Goal: Information Seeking & Learning: Learn about a topic

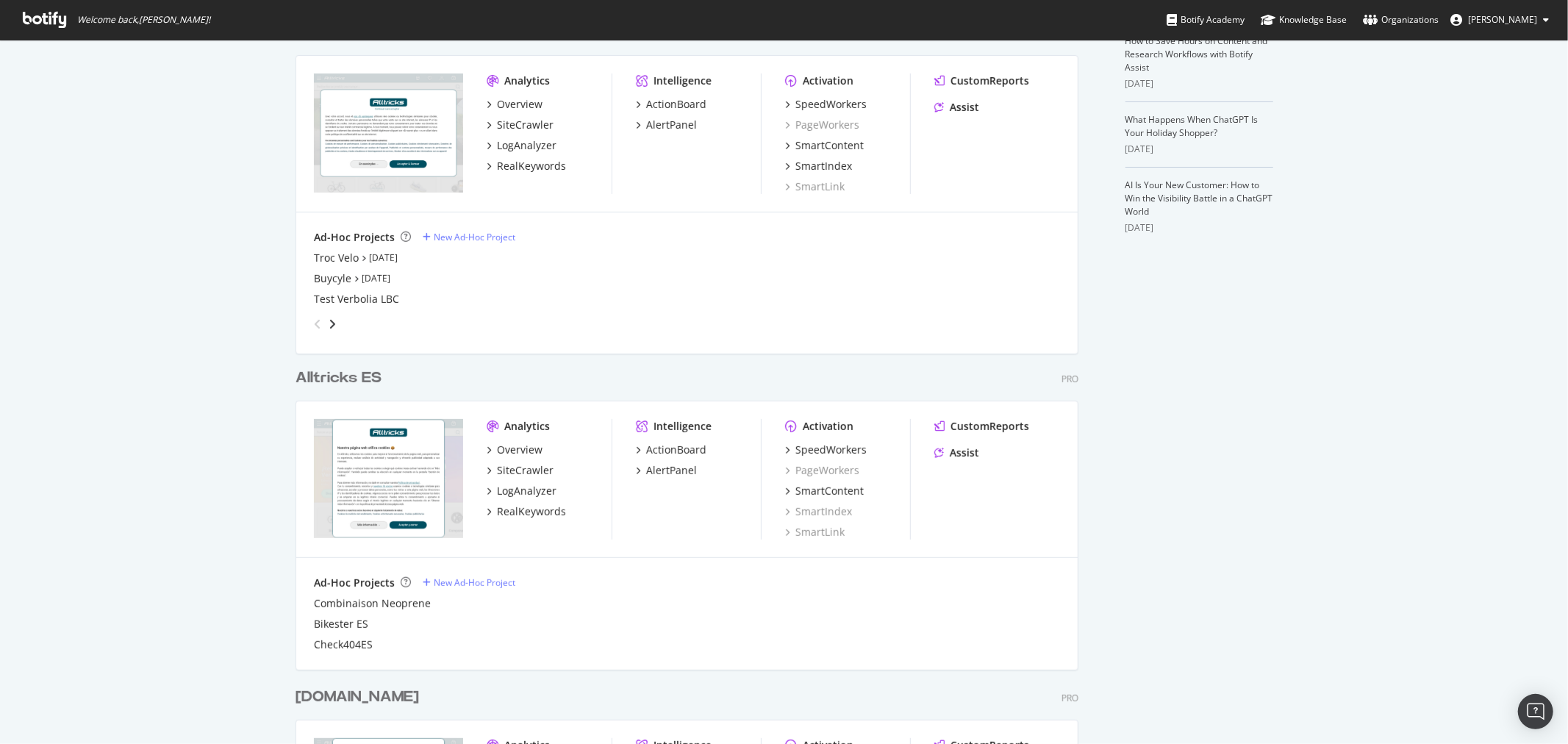
scroll to position [407, 0]
click at [538, 164] on div "RealKeywords" at bounding box center [530, 164] width 69 height 15
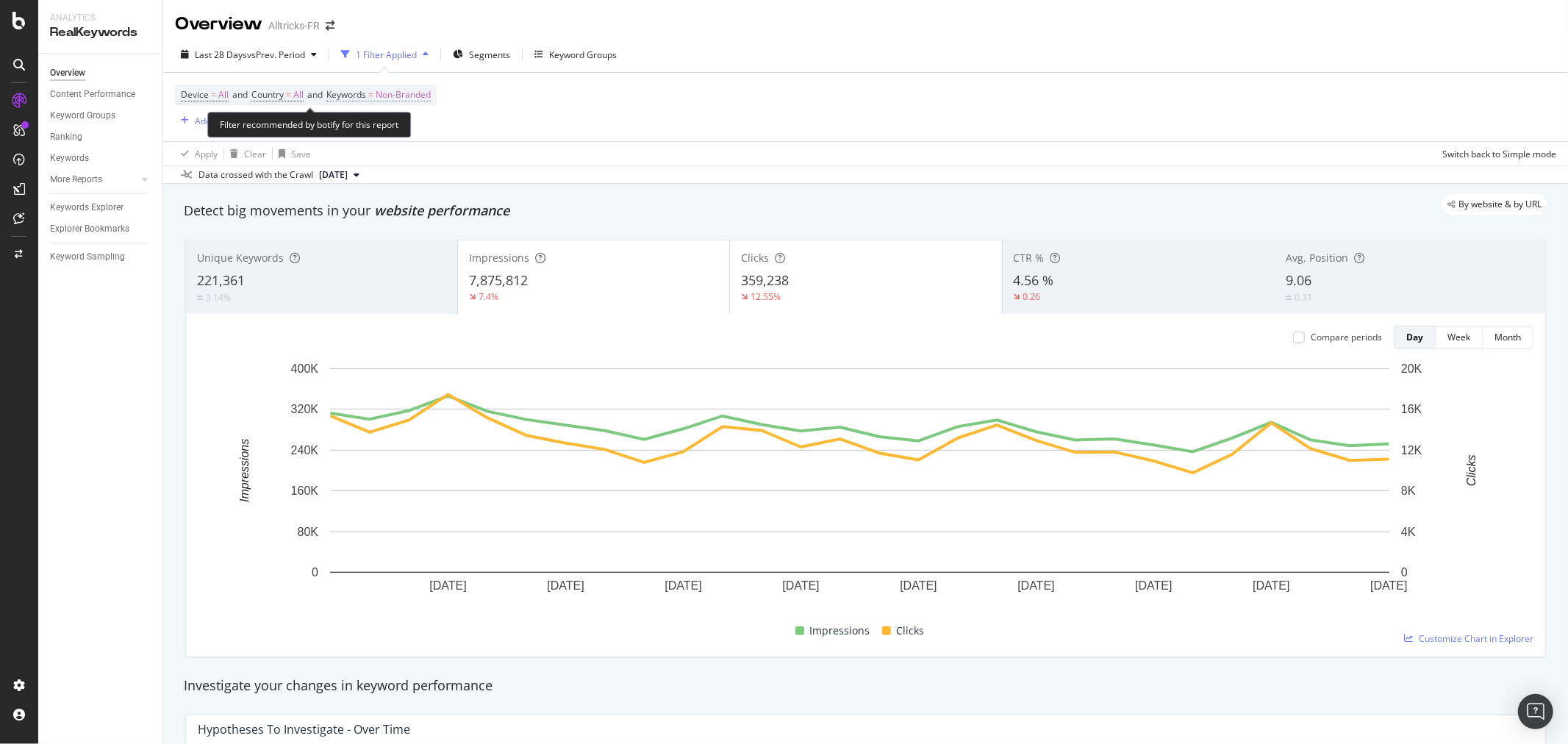
click at [376, 94] on span "Keywords = Non-Branded" at bounding box center [378, 95] width 105 height 14
click at [402, 134] on span "Non-Branded" at bounding box center [378, 130] width 61 height 13
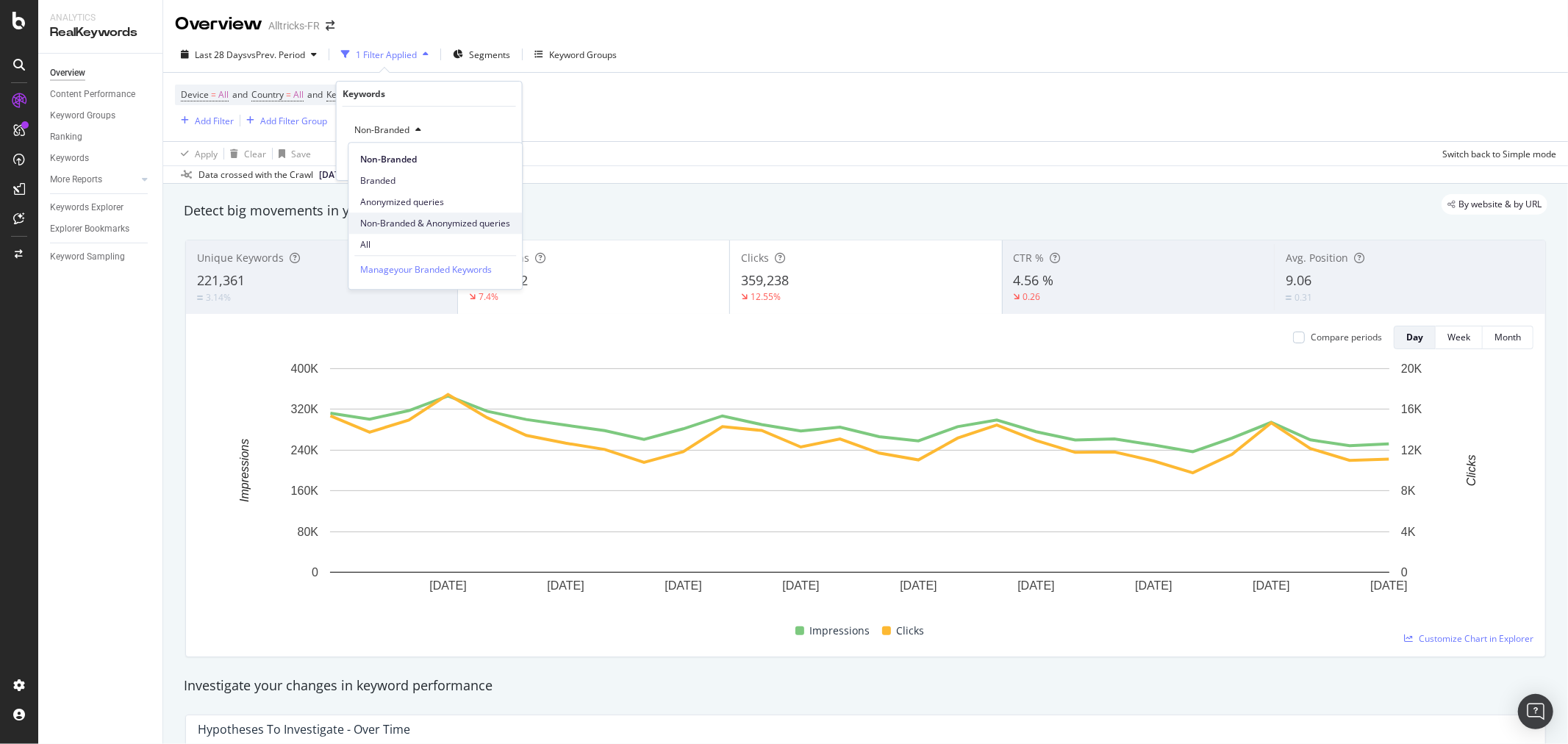
click at [430, 222] on span "Non-Branded & Anonymized queries" at bounding box center [435, 223] width 150 height 14
click at [516, 164] on div "Apply" at bounding box center [511, 161] width 23 height 13
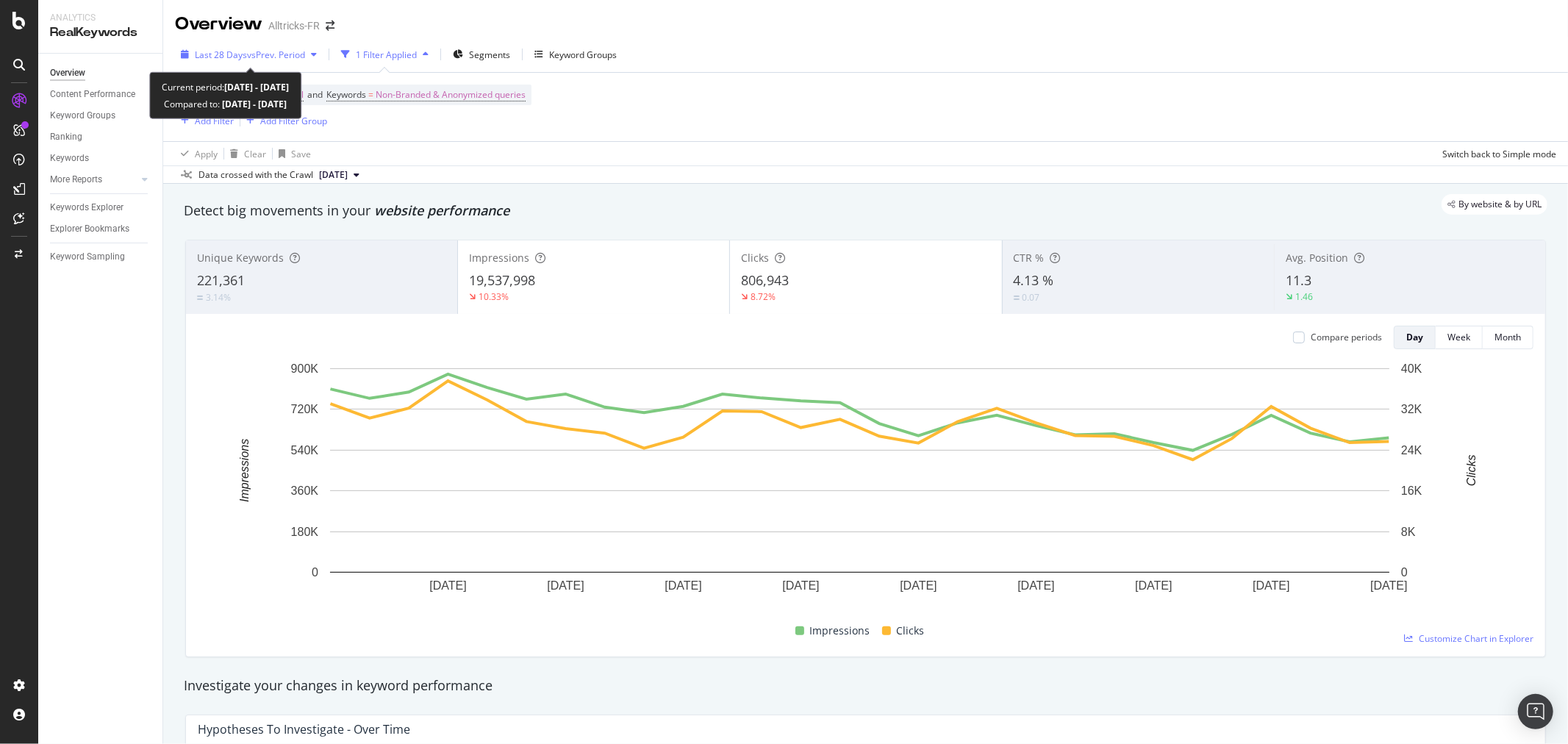
click at [294, 45] on div "Last 28 Days vs Prev. Period" at bounding box center [249, 54] width 148 height 22
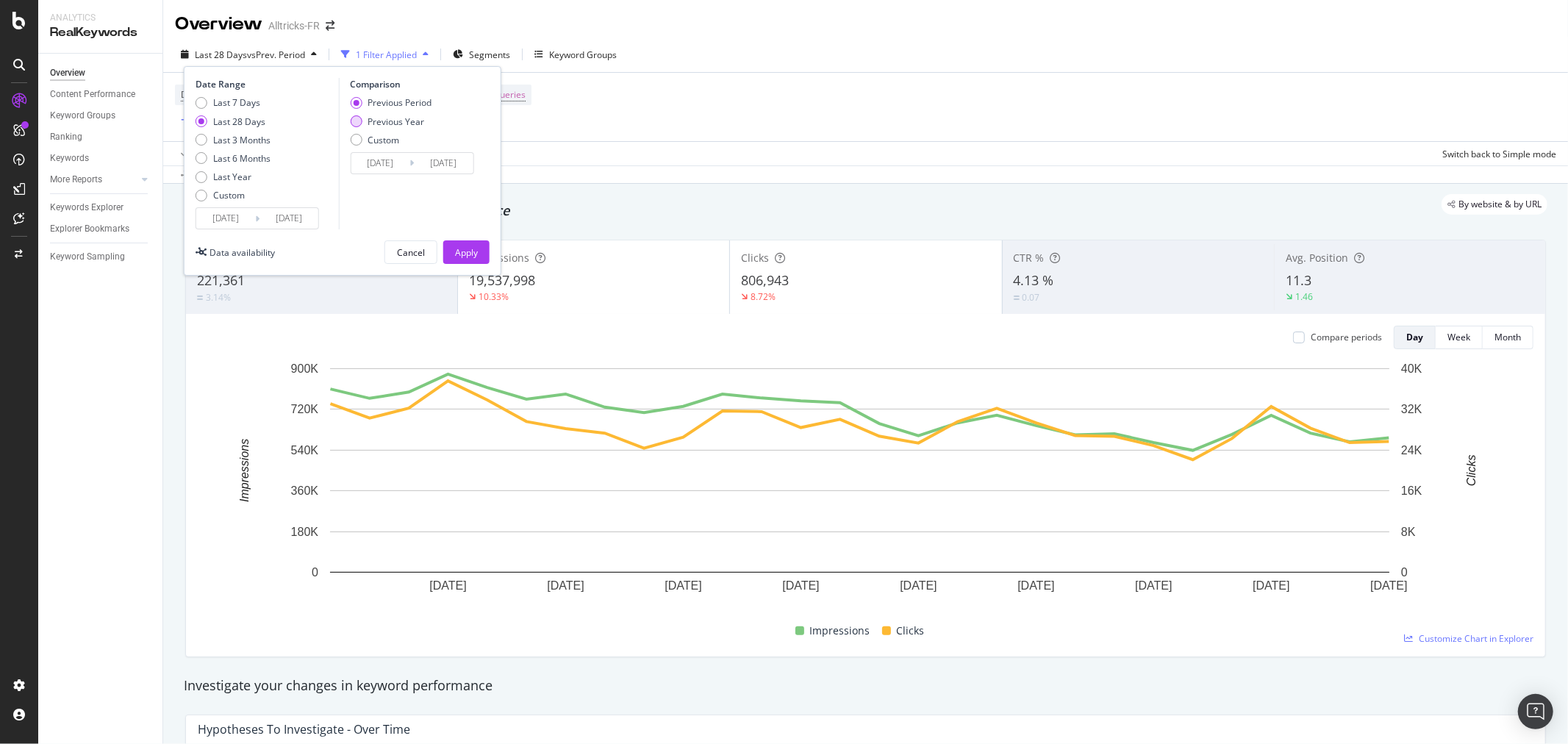
click at [411, 122] on div "Previous Year" at bounding box center [396, 121] width 56 height 13
type input "[DATE]"
click at [470, 260] on div "Apply" at bounding box center [467, 252] width 23 height 22
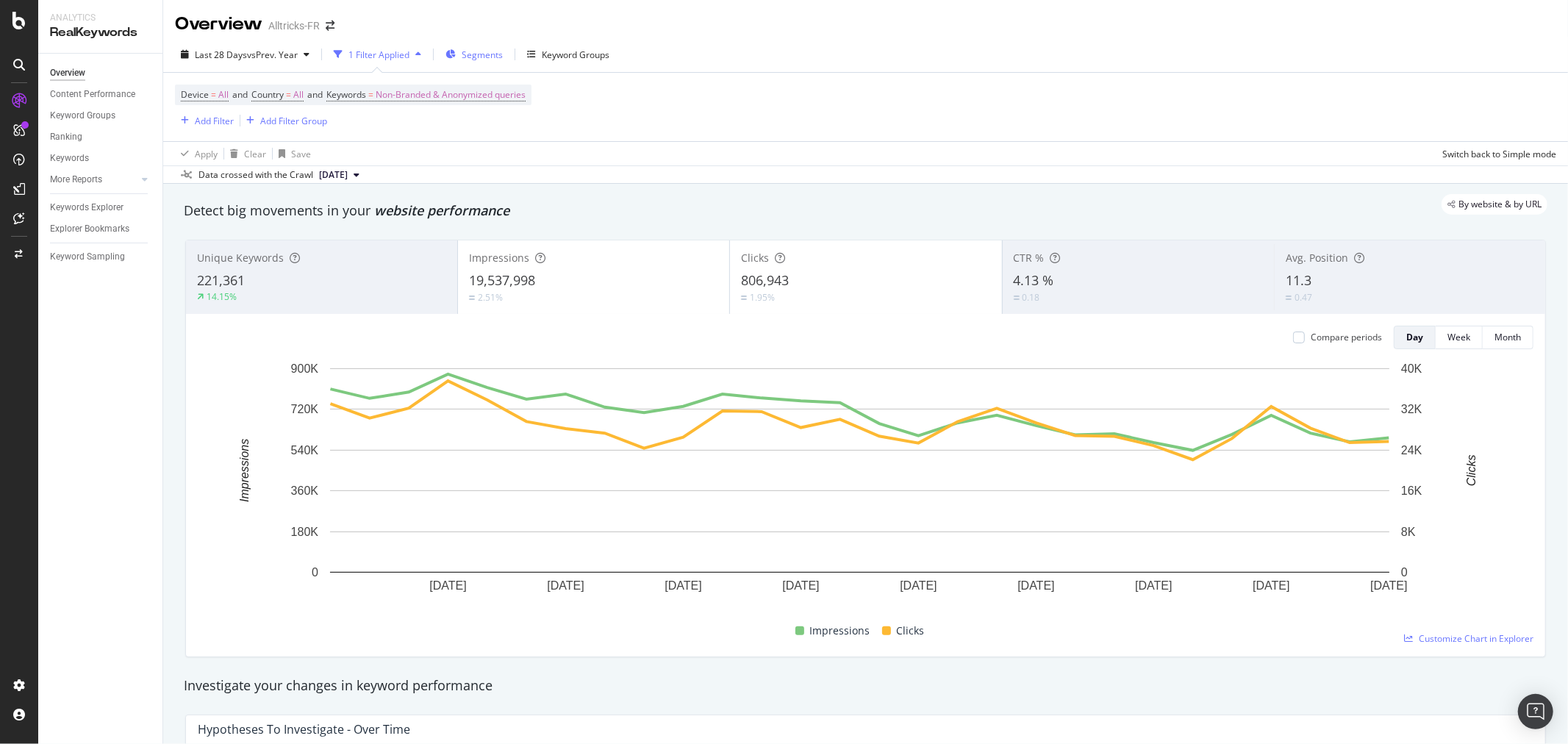
click at [491, 49] on span "Segments" at bounding box center [482, 54] width 42 height 13
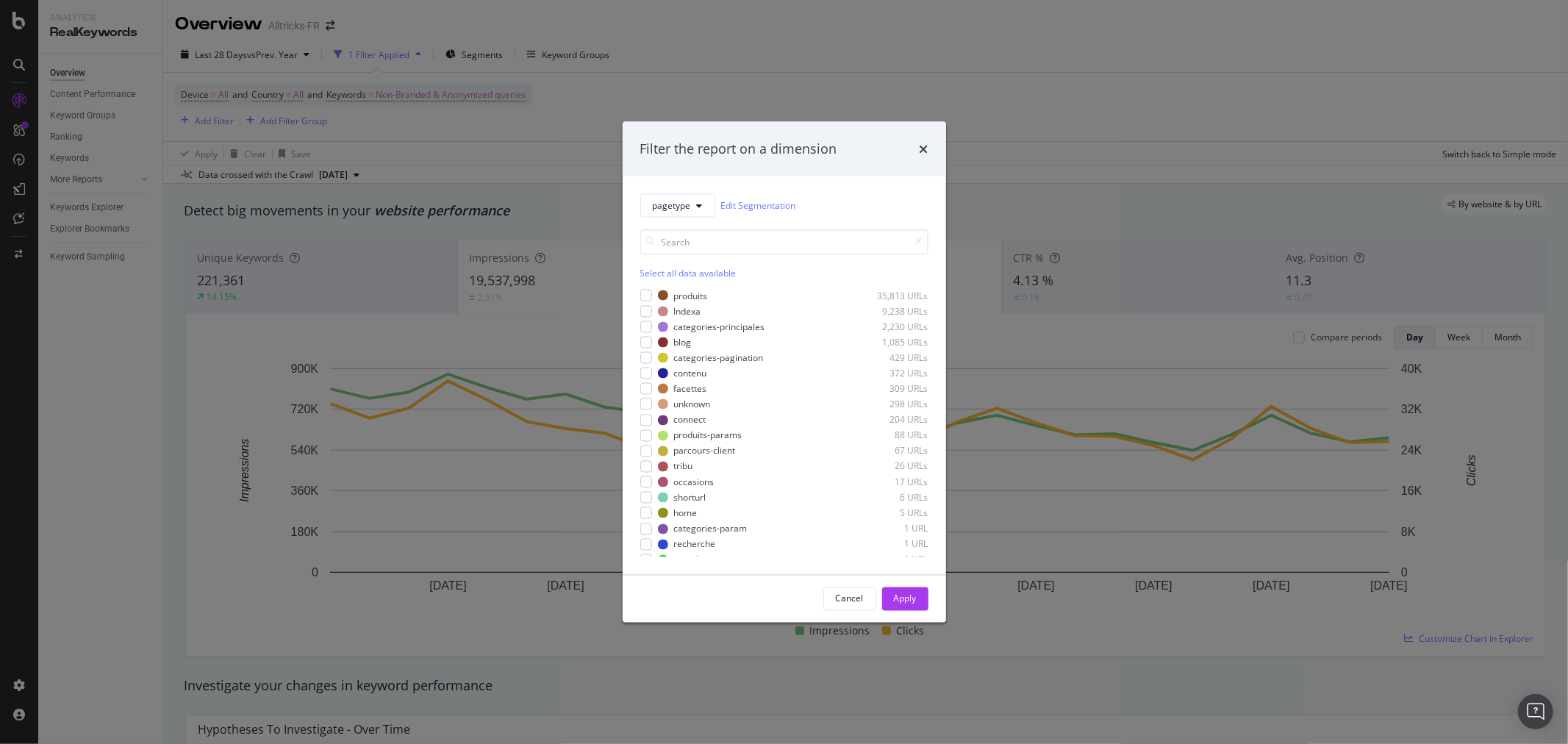
click at [814, 34] on div "Filter the report on a dimension pagetype Edit Segmentation Select all data ava…" at bounding box center [784, 372] width 1568 height 744
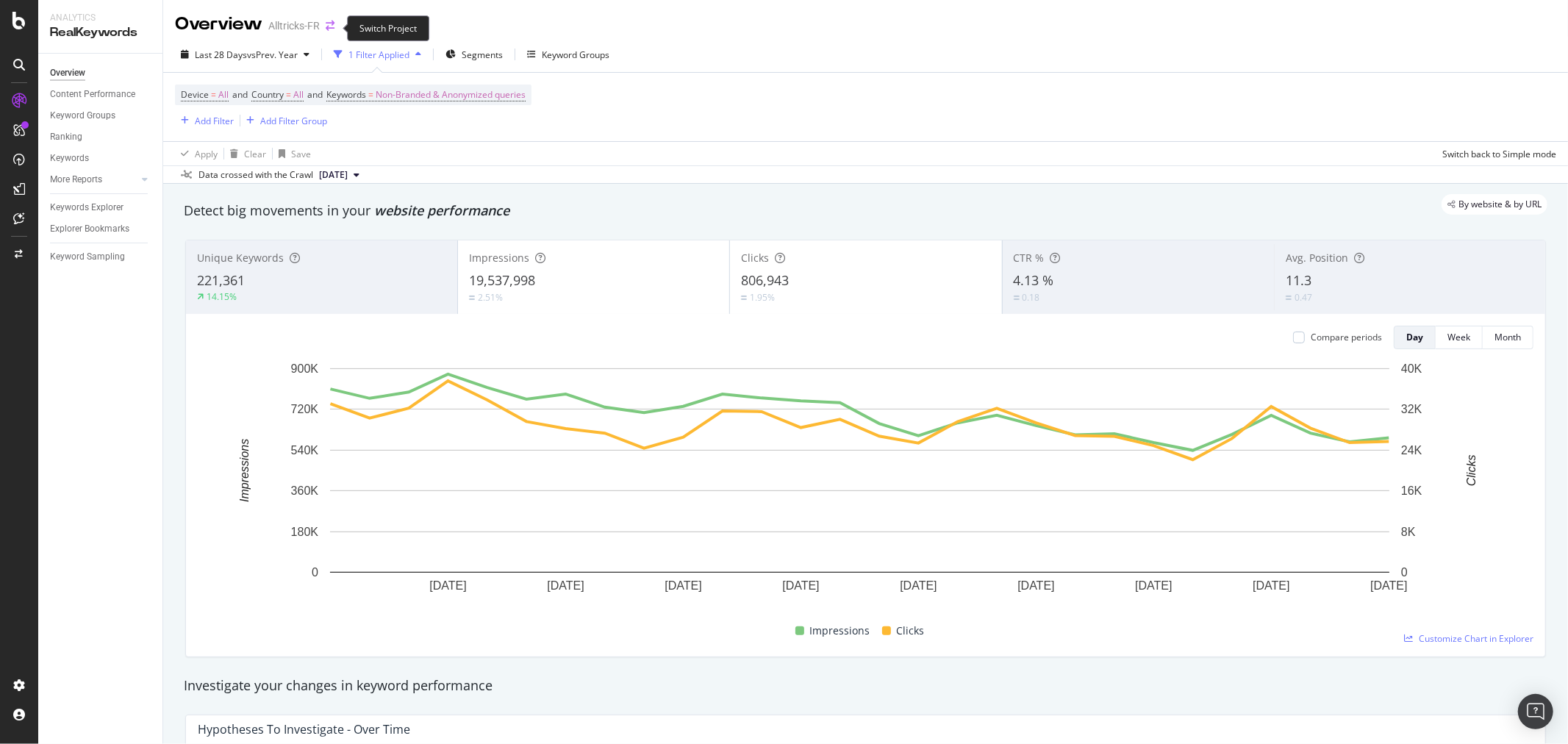
click at [328, 22] on icon "arrow-right-arrow-left" at bounding box center [329, 25] width 9 height 11
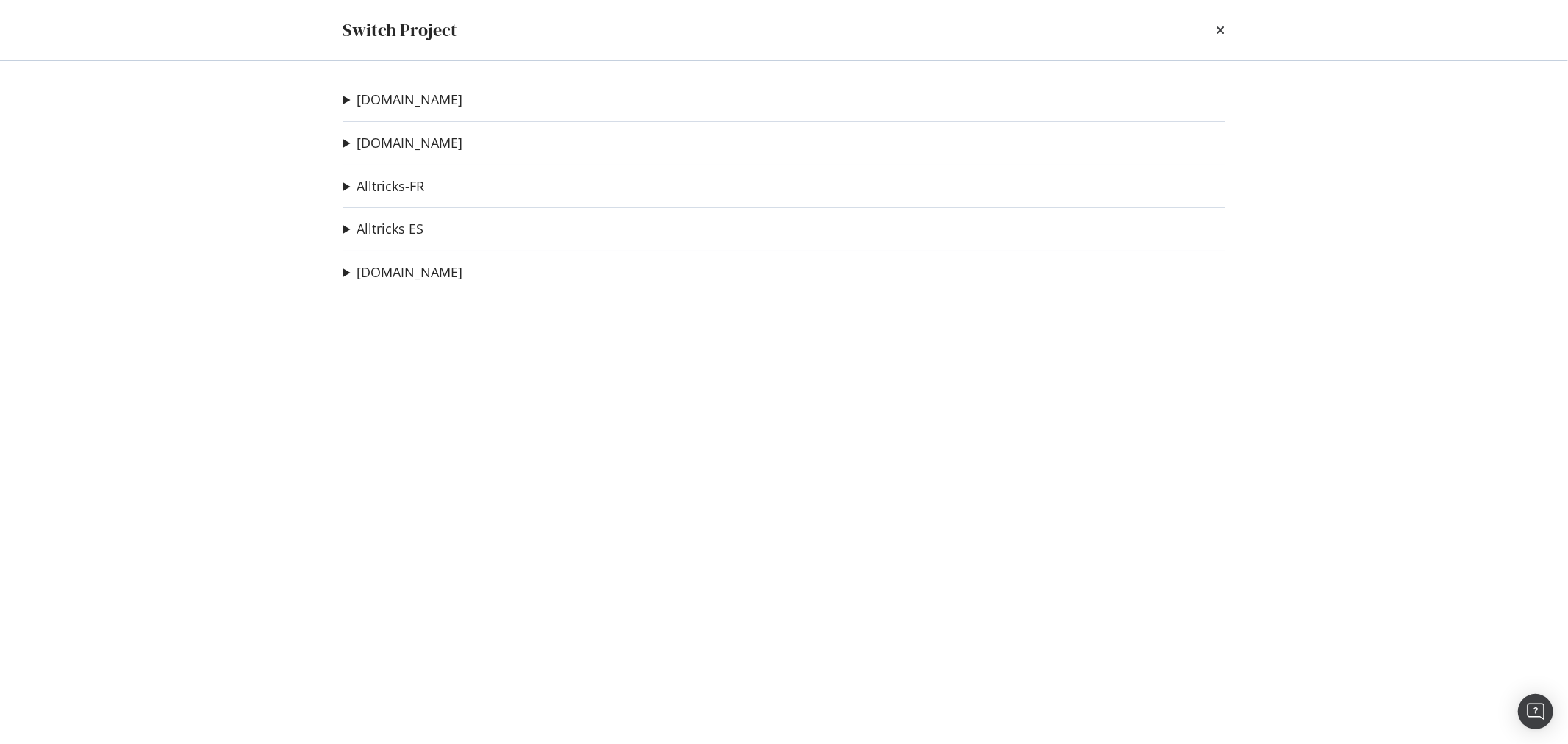
click at [344, 142] on summary "[DOMAIN_NAME]" at bounding box center [404, 143] width 120 height 19
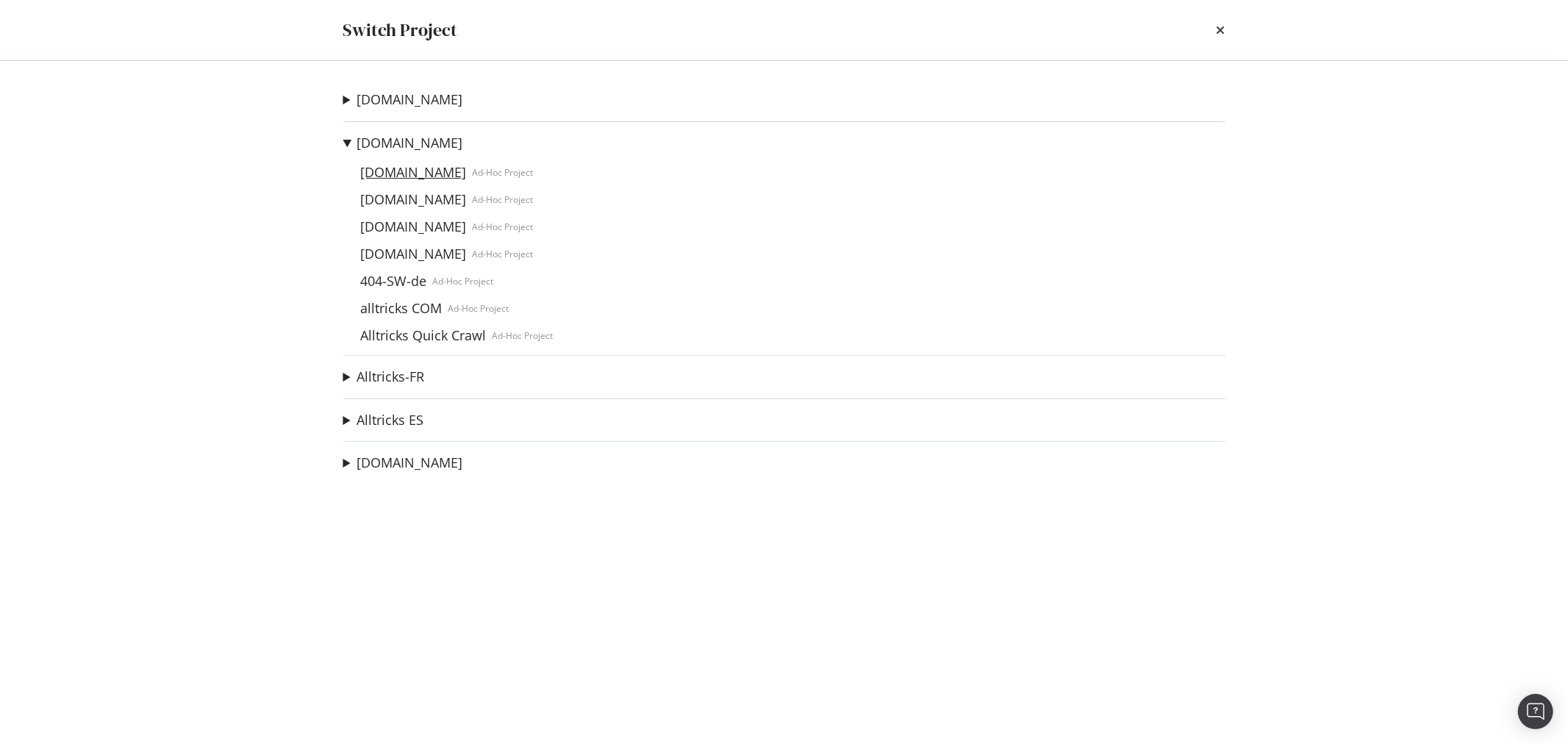
click at [414, 172] on link "[DOMAIN_NAME]" at bounding box center [414, 172] width 118 height 15
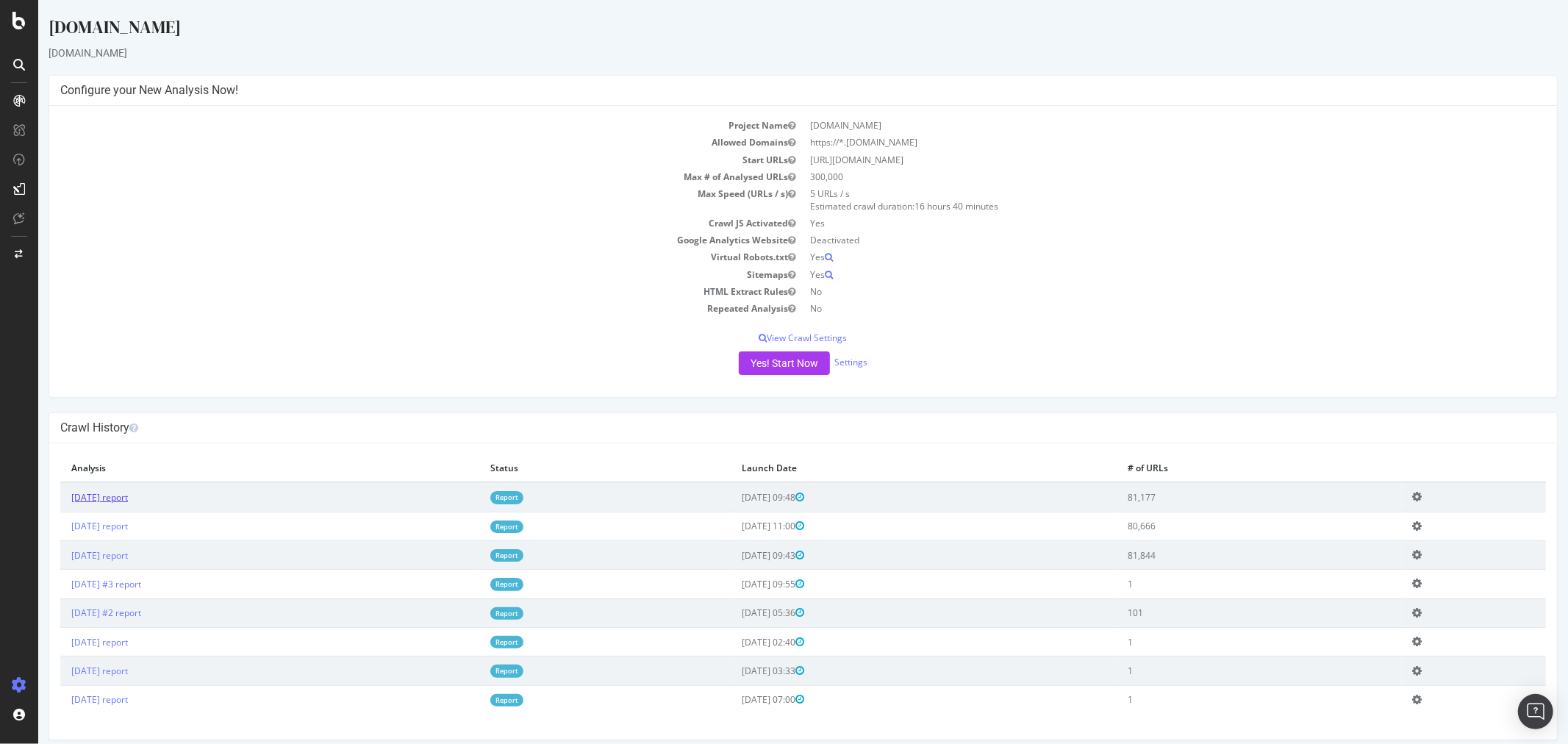
click at [125, 497] on link "[DATE] report" at bounding box center [99, 496] width 56 height 13
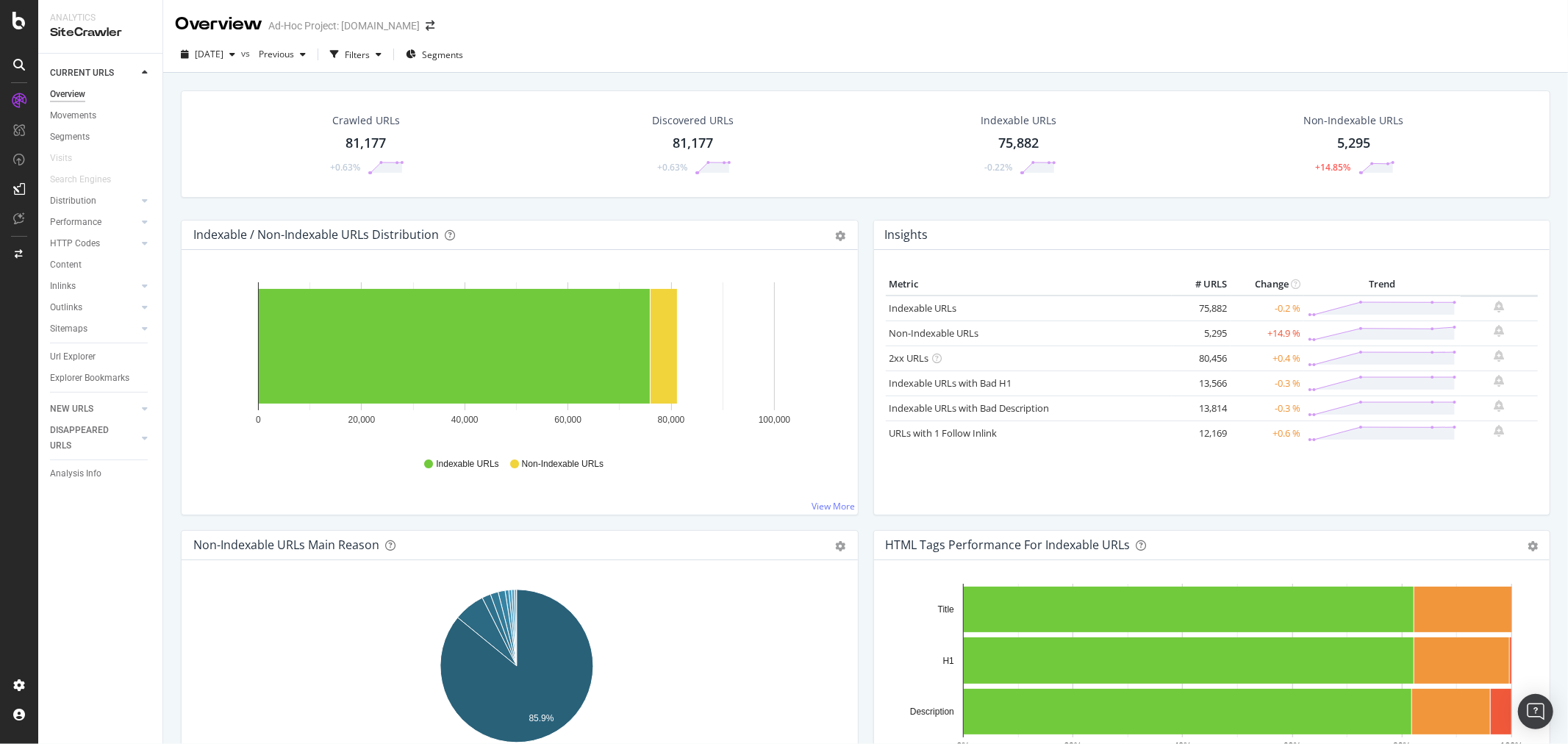
drag, startPoint x: 56, startPoint y: 349, endPoint x: 417, endPoint y: 297, distance: 364.7
click at [56, 349] on div "Url Explorer" at bounding box center [73, 357] width 45 height 15
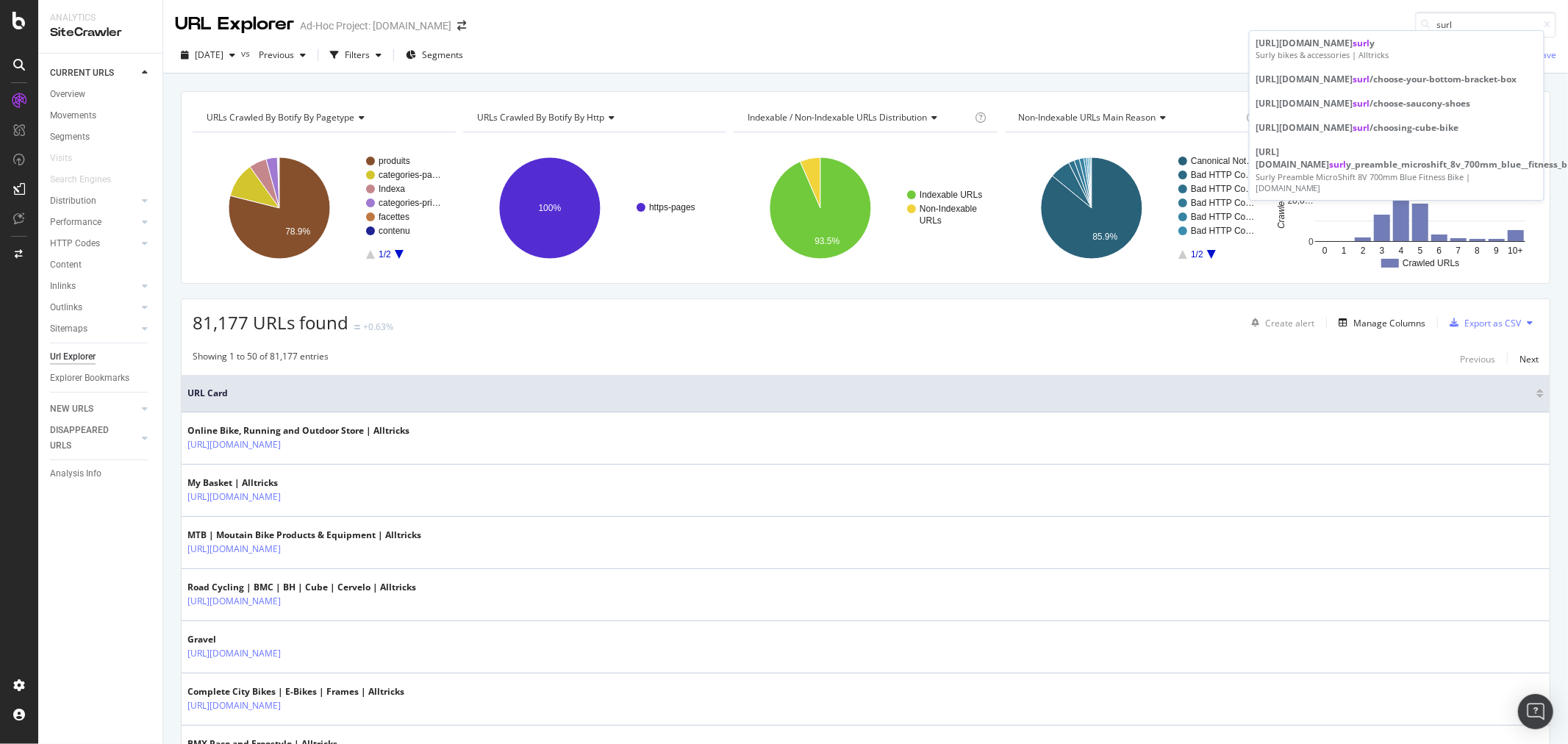
drag, startPoint x: 1453, startPoint y: 16, endPoint x: 1301, endPoint y: 16, distance: 152.0
click at [1301, 16] on div "URL Explorer Ad-Hoc Project: [DOMAIN_NAME] surl" at bounding box center [865, 18] width 1404 height 38
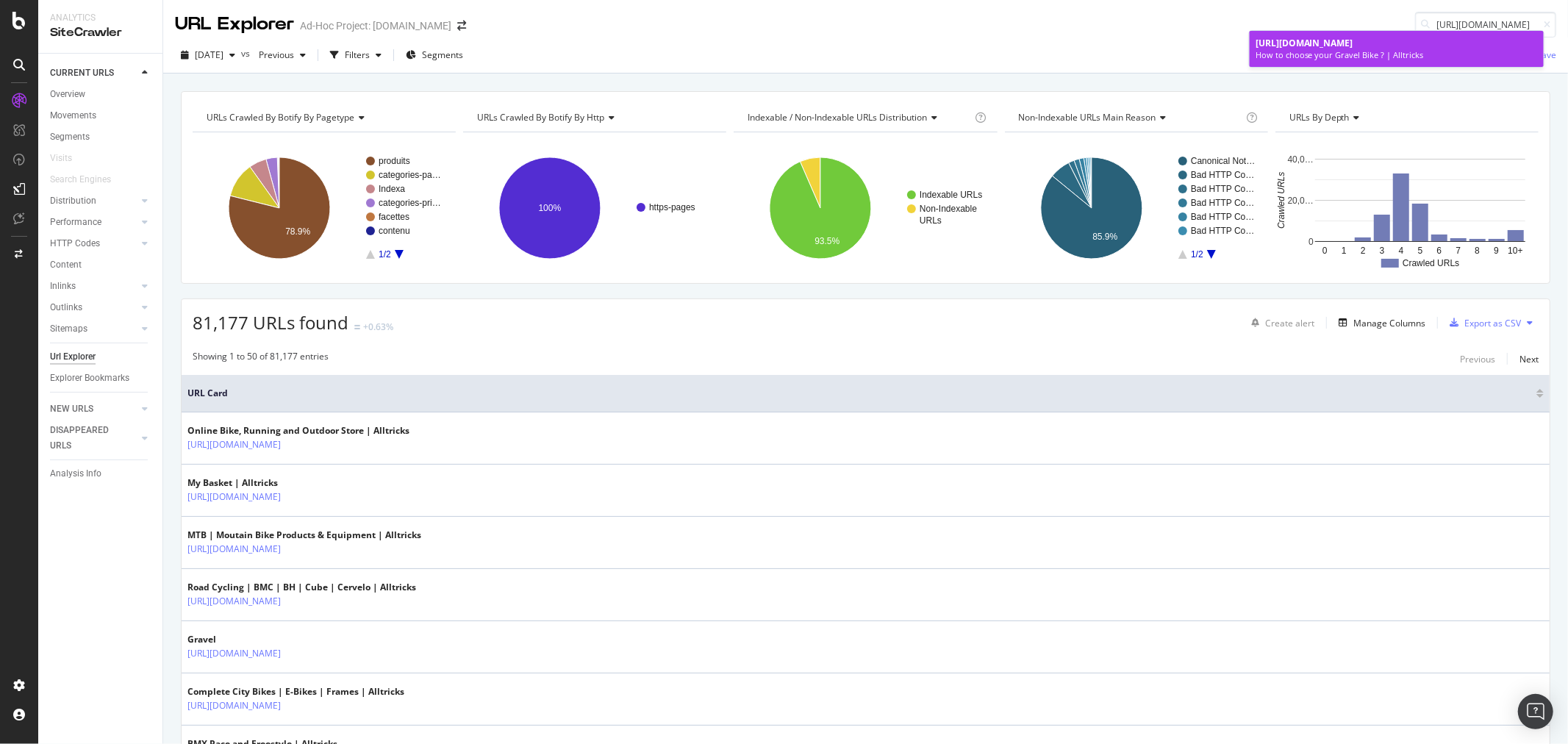
type input "[URL][DOMAIN_NAME]"
click at [1410, 51] on div "How to choose your Gravel Bike ? | Alltricks" at bounding box center [1397, 55] width 283 height 12
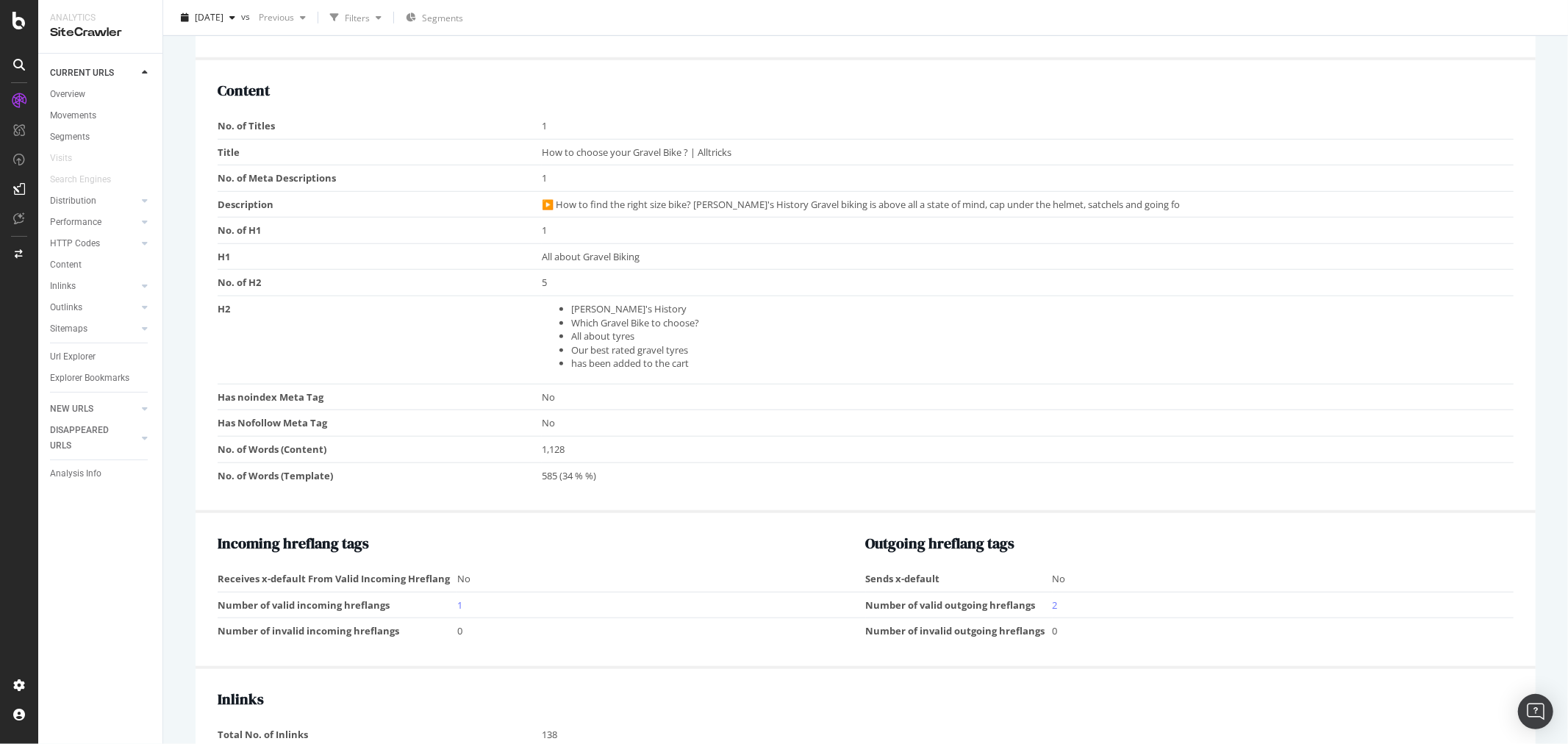
scroll to position [1061, 0]
